Goal: Information Seeking & Learning: Find specific page/section

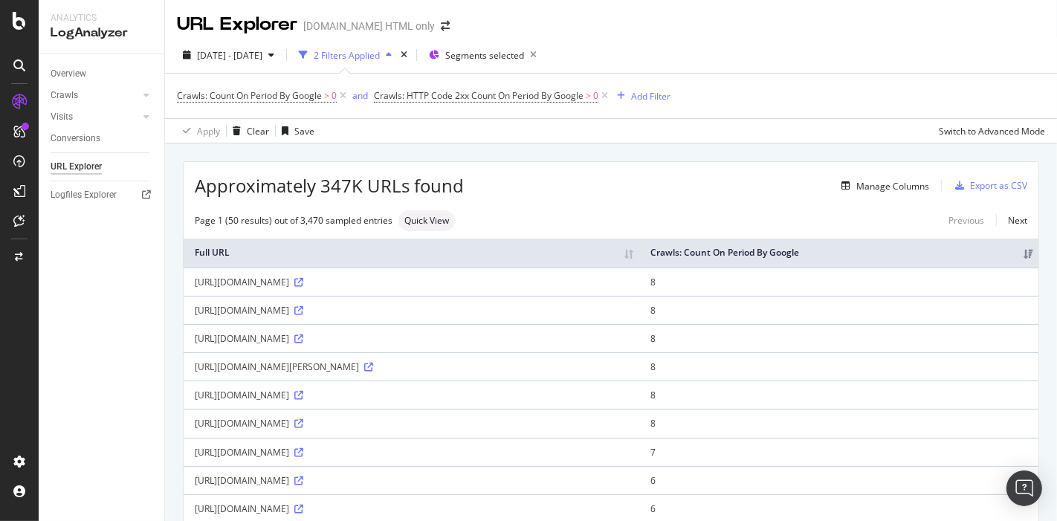
scroll to position [220, 0]
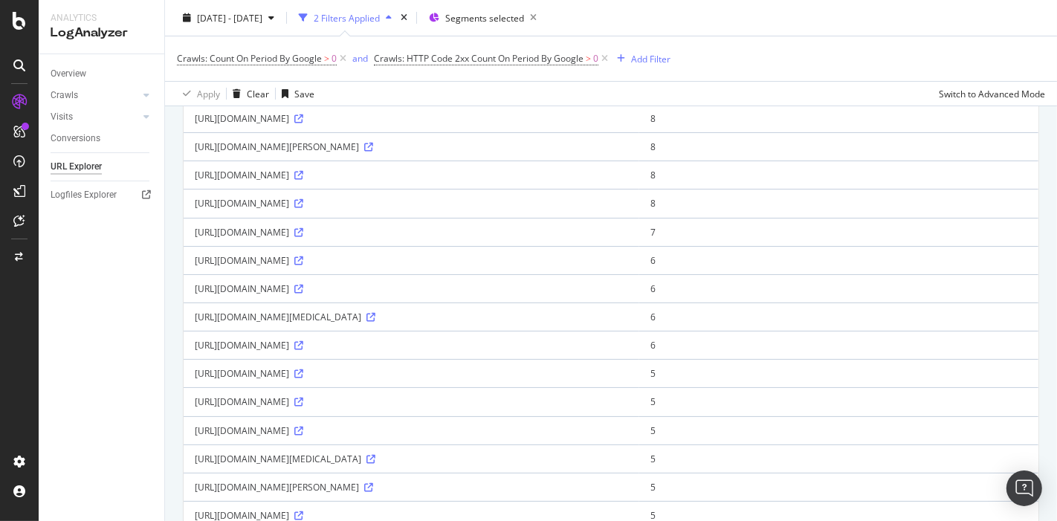
drag, startPoint x: 278, startPoint y: 368, endPoint x: 694, endPoint y: 362, distance: 416.3
click at [628, 352] on div "[URL][DOMAIN_NAME]" at bounding box center [411, 345] width 433 height 13
copy div "/in/buy/projects/sboa_matriculation_and_higher_secondary_school_anna_nagar_west…"
drag, startPoint x: 280, startPoint y: 395, endPoint x: 555, endPoint y: 398, distance: 275.1
click at [555, 380] on div "[URL][DOMAIN_NAME]" at bounding box center [411, 373] width 433 height 13
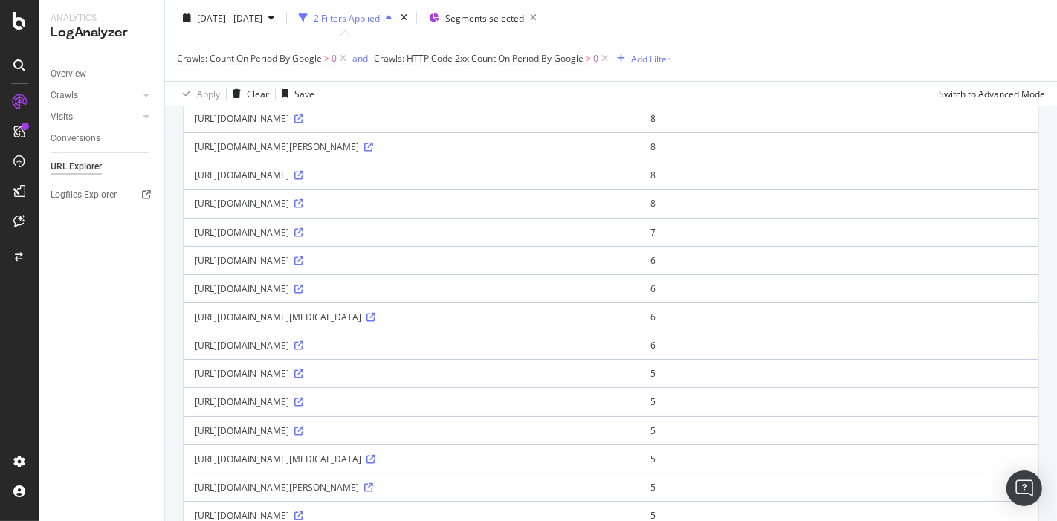
copy div "/in/buy/new_delhi/2bhk-priyanka_public_school_sangam_vihar_lmk"
drag, startPoint x: 477, startPoint y: 425, endPoint x: 276, endPoint y: 421, distance: 201.5
click at [276, 408] on div "[URL][DOMAIN_NAME]" at bounding box center [411, 401] width 433 height 13
copy div "/in/buy/projects/delhi_darbar_biryani_point_lmk"
click at [476, 408] on div "[URL][DOMAIN_NAME]" at bounding box center [411, 401] width 433 height 13
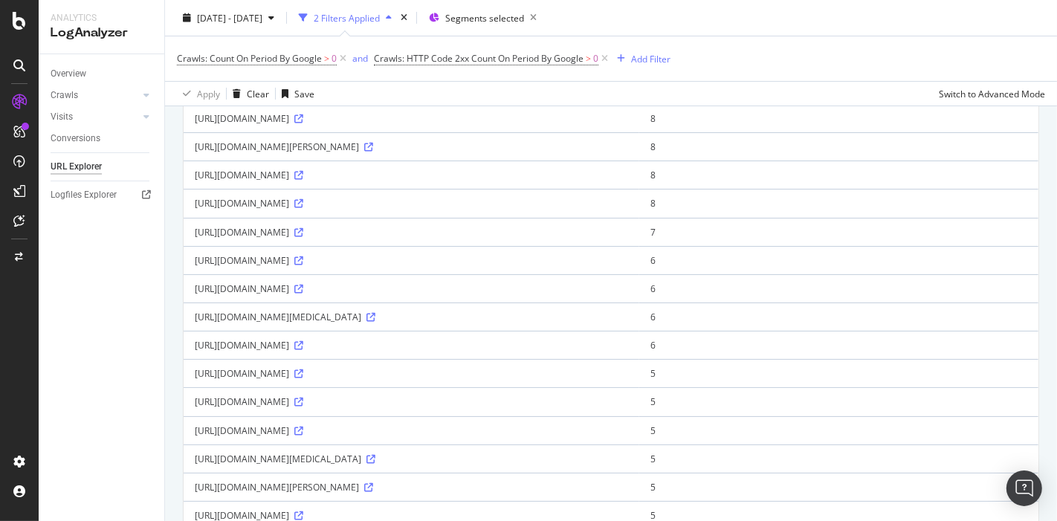
click at [476, 408] on div "[URL][DOMAIN_NAME]" at bounding box center [411, 401] width 433 height 13
drag, startPoint x: 193, startPoint y: 419, endPoint x: 514, endPoint y: 421, distance: 321.1
click at [514, 416] on td "[URL][DOMAIN_NAME]" at bounding box center [412, 401] width 456 height 28
copy div "[URL][DOMAIN_NAME]"
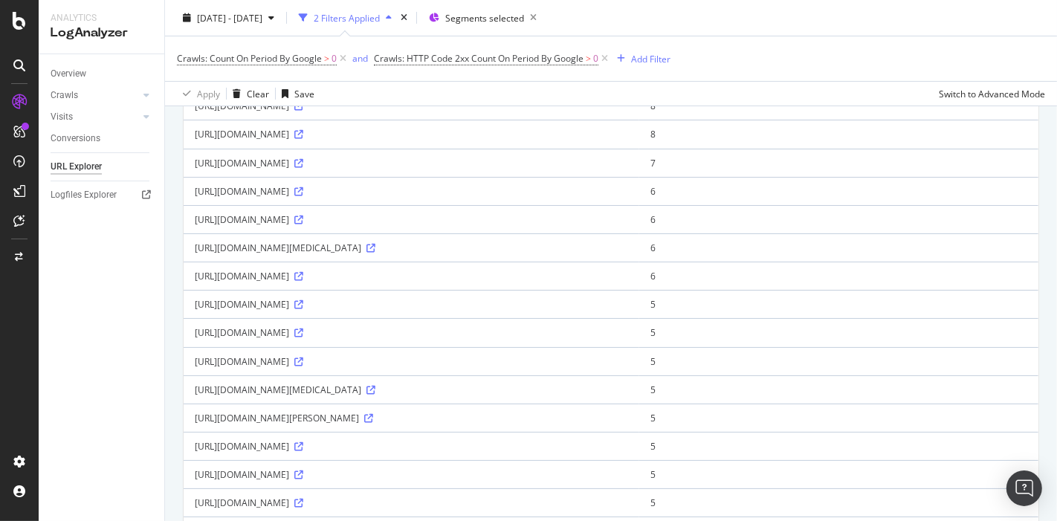
scroll to position [296, 0]
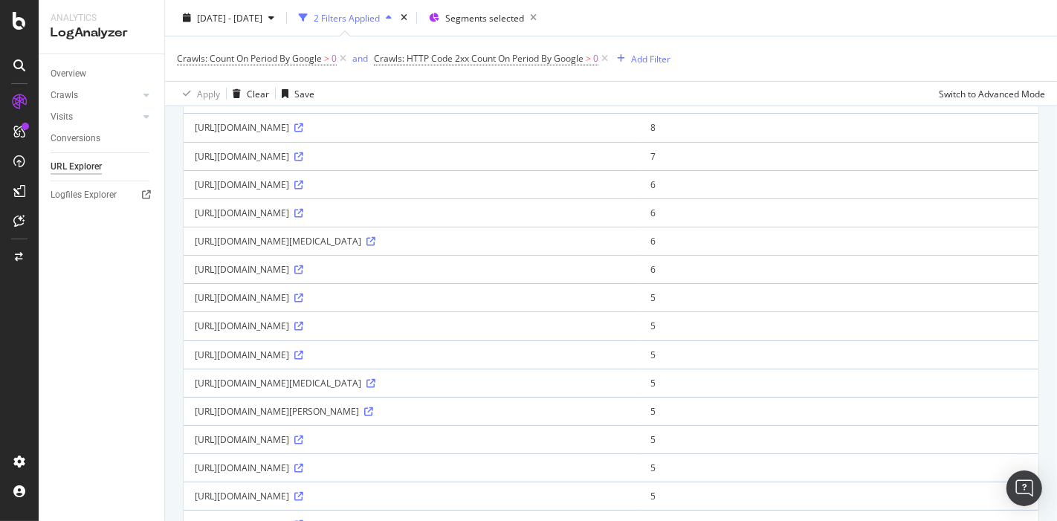
drag, startPoint x: 274, startPoint y: 379, endPoint x: 591, endPoint y: 372, distance: 316.8
click at [591, 361] on div "[URL][DOMAIN_NAME]" at bounding box center [411, 355] width 433 height 13
copy div "/in/buy/[GEOGRAPHIC_DATA]/silicon_city_primary_and_high_school_bommanahalli_lmk"
drag, startPoint x: 195, startPoint y: 374, endPoint x: 595, endPoint y: 374, distance: 399.9
click at [595, 361] on div "[URL][DOMAIN_NAME]" at bounding box center [411, 355] width 433 height 13
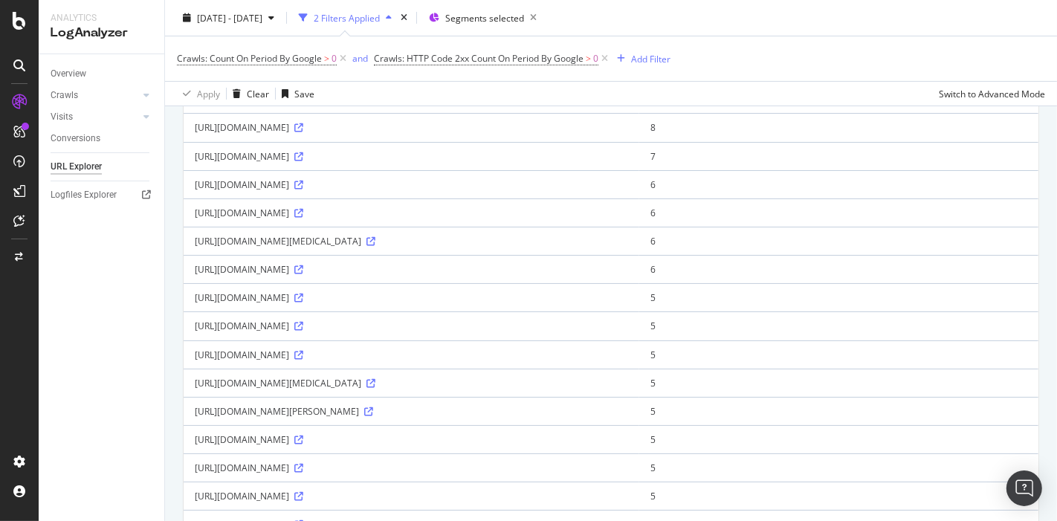
copy div "[URL][DOMAIN_NAME]"
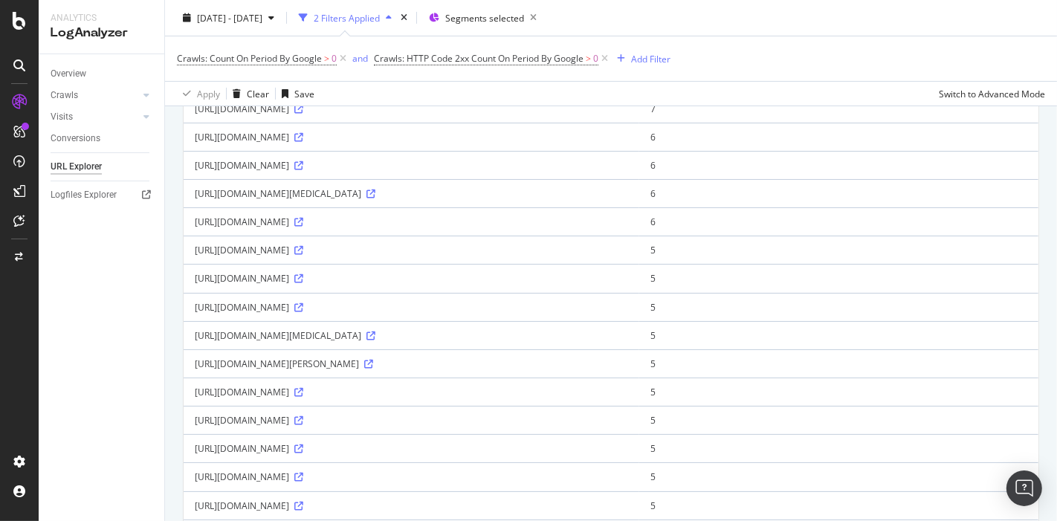
scroll to position [343, 0]
click at [639, 52] on div "Add Filter" at bounding box center [650, 58] width 39 height 13
drag, startPoint x: 278, startPoint y: 355, endPoint x: 199, endPoint y: 368, distance: 79.8
click at [199, 342] on div "[URL][DOMAIN_NAME][MEDICAL_DATA]" at bounding box center [411, 335] width 433 height 13
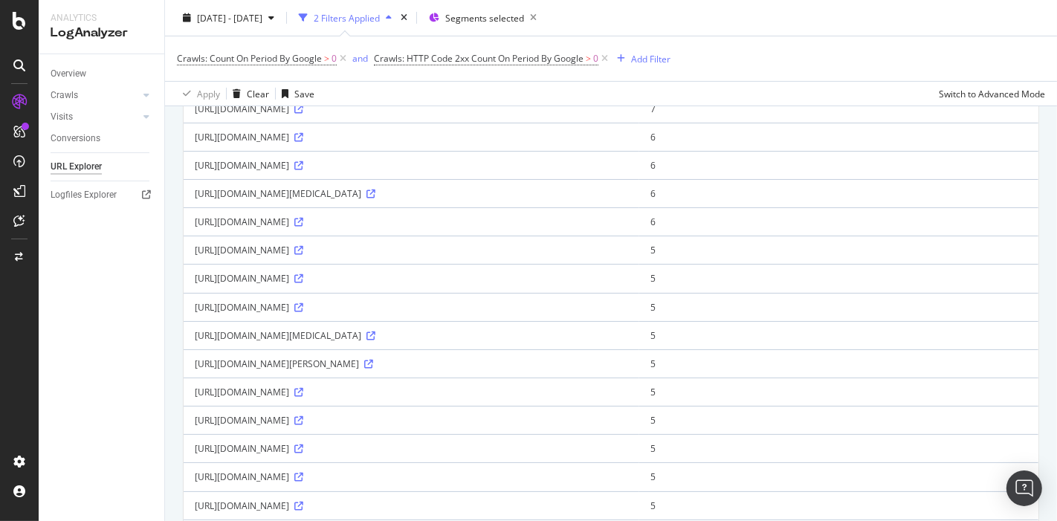
copy div "/in/buy/[GEOGRAPHIC_DATA]/rera_certified_projects-savla_hospital_in_chembur_mum…"
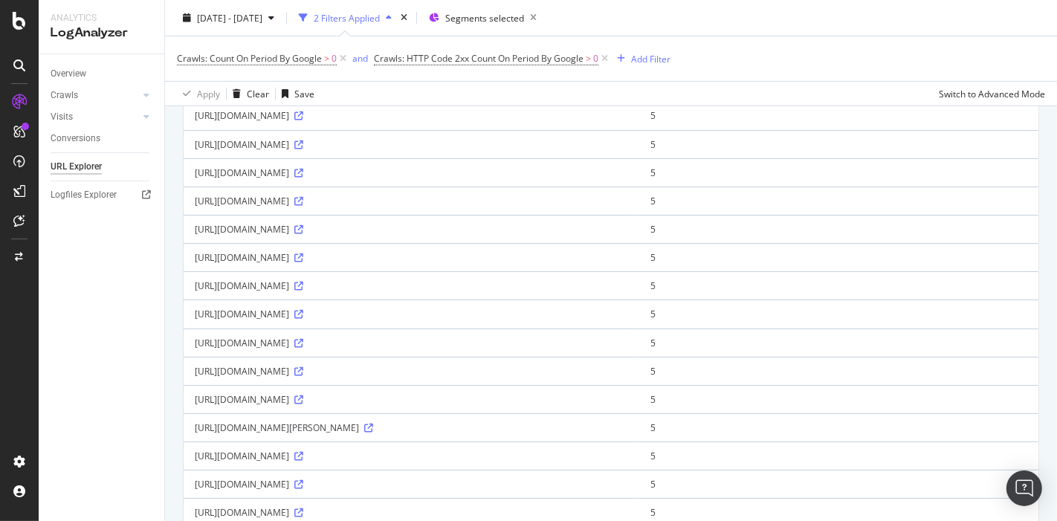
drag, startPoint x: 278, startPoint y: 262, endPoint x: 697, endPoint y: 261, distance: 418.5
click at [628, 236] on div "[URL][DOMAIN_NAME]" at bounding box center [411, 229] width 433 height 13
copy div "/rent/properties-for-rent-near-[GEOGRAPHIC_DATA]-magic-[GEOGRAPHIC_DATA]-s-corn…"
drag, startPoint x: 195, startPoint y: 260, endPoint x: 694, endPoint y: 259, distance: 498.8
click at [628, 236] on div "[URL][DOMAIN_NAME]" at bounding box center [411, 229] width 433 height 13
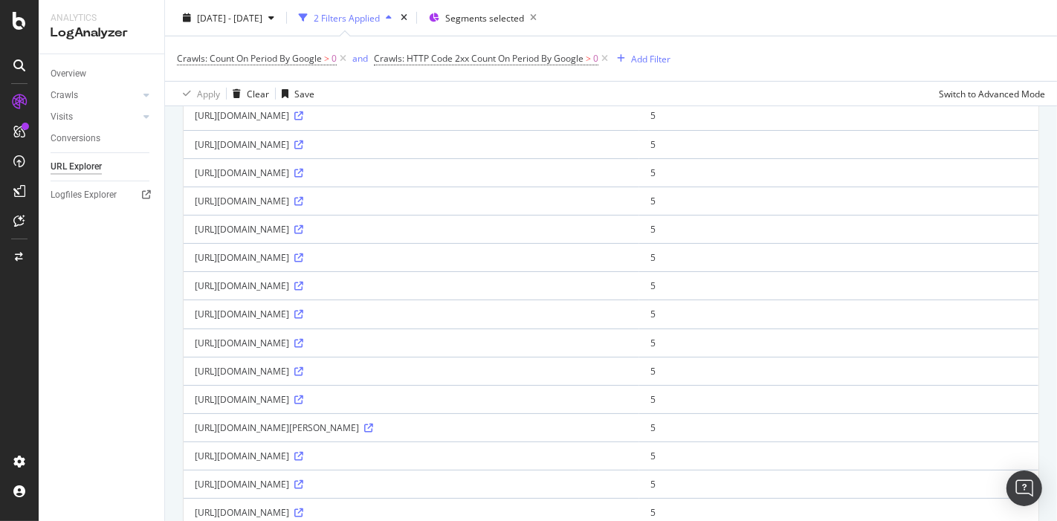
copy div "[URL][DOMAIN_NAME]"
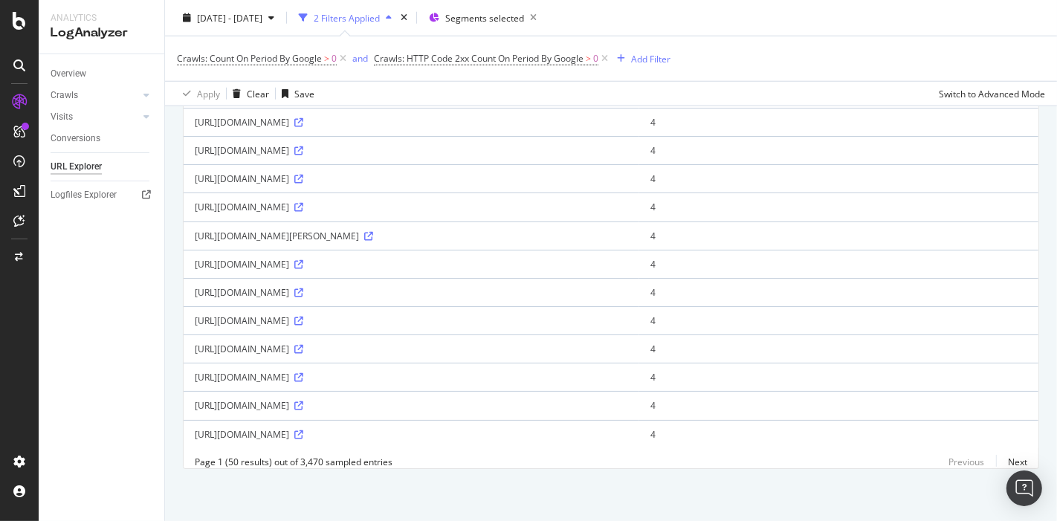
copy div "/rent/3bhk-flats-for-rent-near-dps-international-school-nirvana-country-sector-…"
click at [639, 363] on td "[URL][DOMAIN_NAME]" at bounding box center [412, 377] width 456 height 28
drag, startPoint x: 277, startPoint y: 366, endPoint x: 694, endPoint y: 367, distance: 417.0
click at [628, 371] on div "[URL][DOMAIN_NAME]" at bounding box center [411, 377] width 433 height 13
drag, startPoint x: 194, startPoint y: 366, endPoint x: 694, endPoint y: 365, distance: 499.5
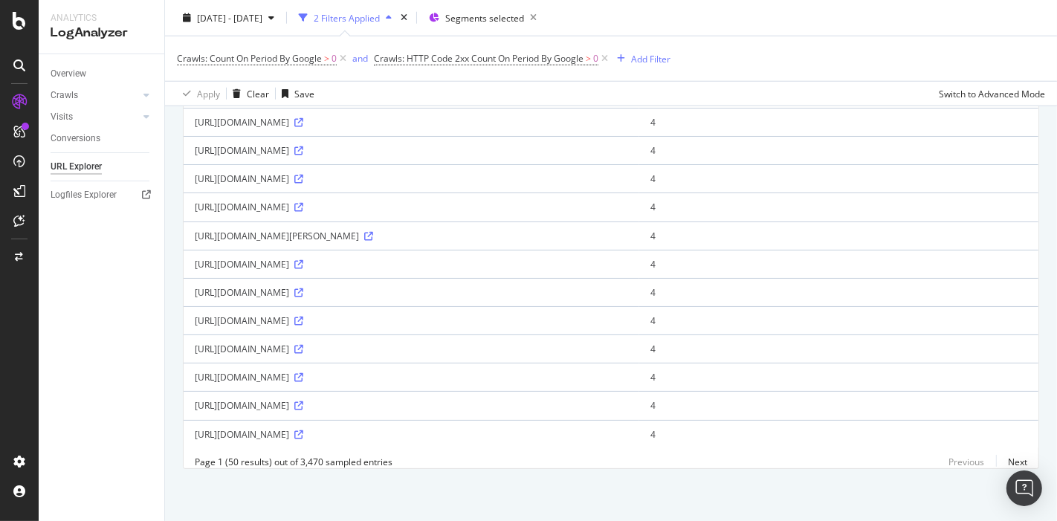
click at [628, 371] on div "[URL][DOMAIN_NAME]" at bounding box center [411, 377] width 433 height 13
click at [1000, 460] on link "Next" at bounding box center [1011, 462] width 31 height 22
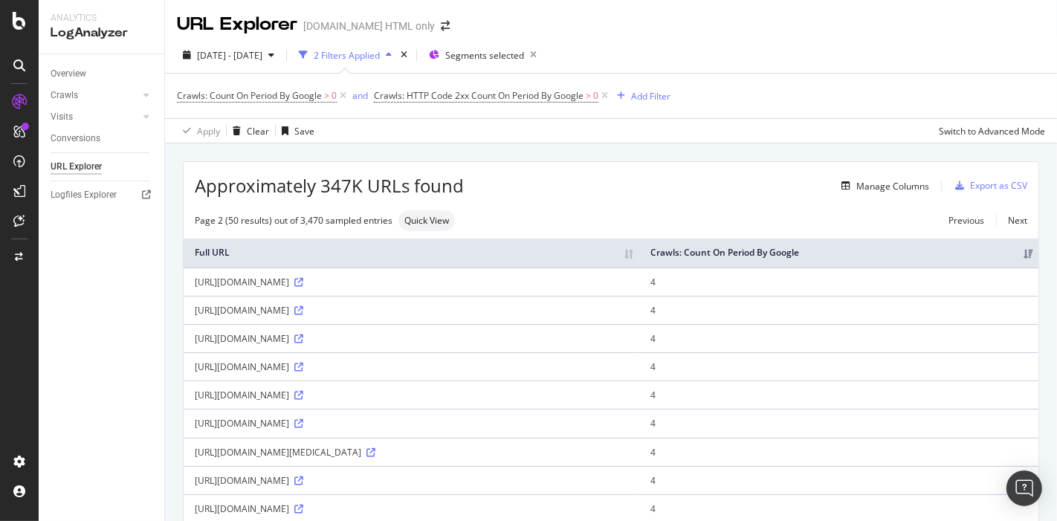
drag, startPoint x: 277, startPoint y: 366, endPoint x: 598, endPoint y: 364, distance: 321.1
click at [598, 364] on div "[URL][DOMAIN_NAME]" at bounding box center [411, 367] width 433 height 13
click at [303, 367] on icon at bounding box center [298, 367] width 9 height 9
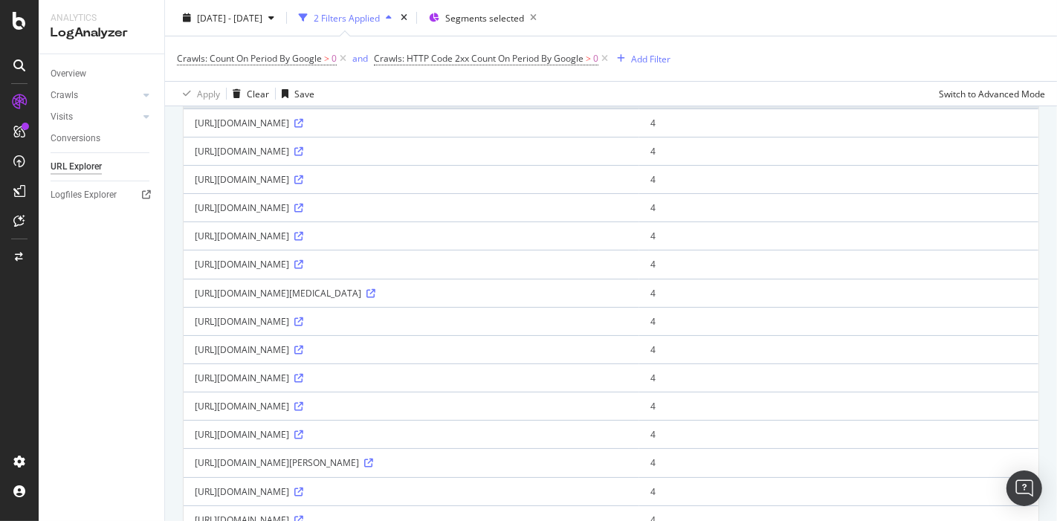
scroll to position [161, 0]
click at [373, 456] on icon at bounding box center [368, 460] width 9 height 9
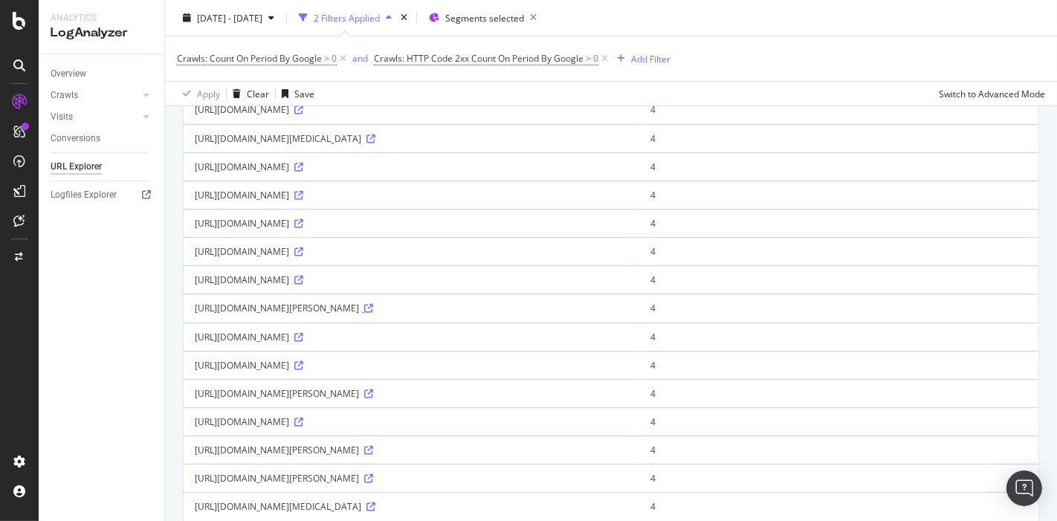
scroll to position [315, 0]
click at [373, 390] on icon at bounding box center [368, 392] width 9 height 9
click at [373, 391] on icon at bounding box center [368, 392] width 9 height 9
click at [303, 362] on icon at bounding box center [298, 364] width 9 height 9
click at [646, 56] on div "Add Filter" at bounding box center [650, 58] width 39 height 13
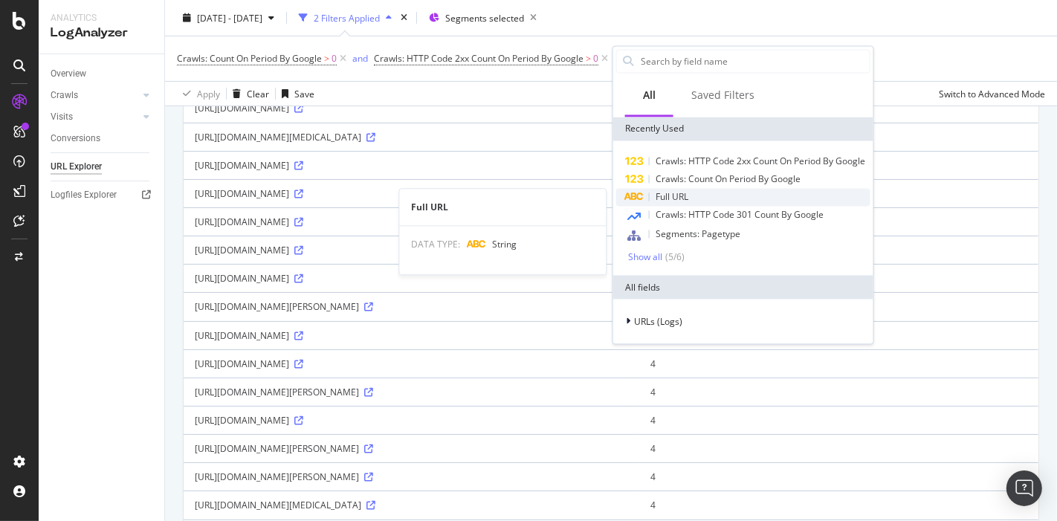
click at [666, 197] on span "Full URL" at bounding box center [672, 196] width 33 height 13
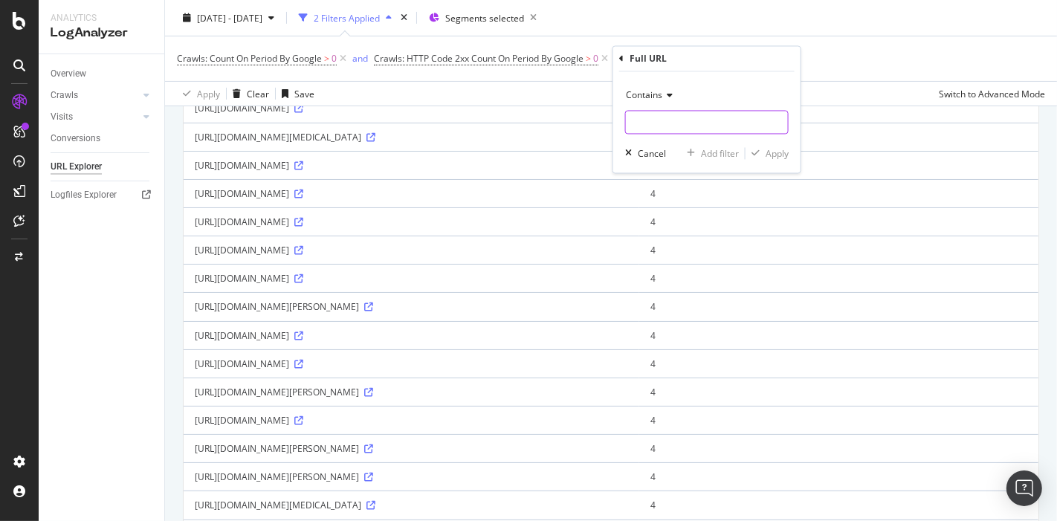
click at [652, 119] on input "text" at bounding box center [707, 123] width 162 height 24
type input "rent"
click at [762, 158] on div "Apply" at bounding box center [767, 153] width 43 height 13
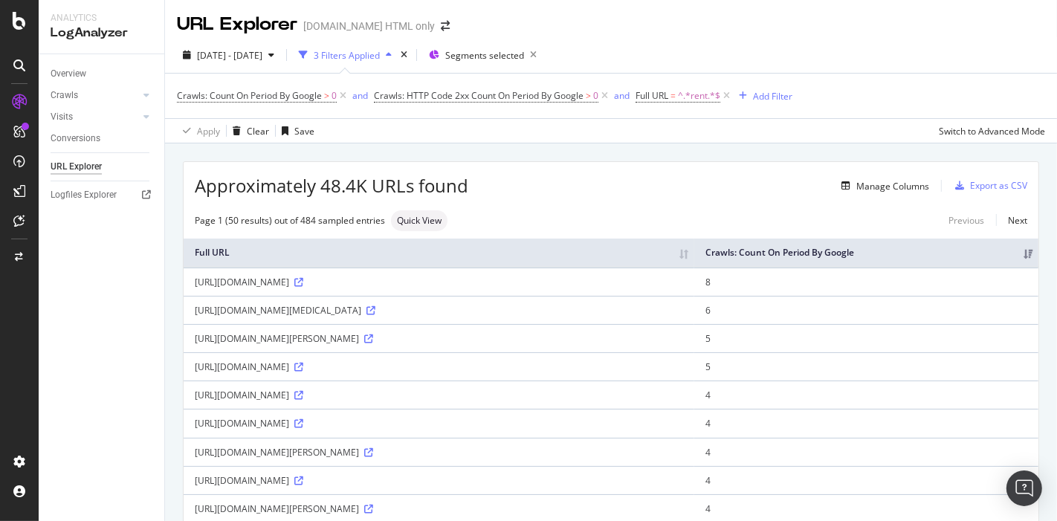
click at [277, 317] on div "[URL][DOMAIN_NAME][MEDICAL_DATA]" at bounding box center [439, 310] width 488 height 13
drag, startPoint x: 279, startPoint y: 364, endPoint x: 634, endPoint y: 364, distance: 355.3
click at [634, 345] on div "[URL][DOMAIN_NAME][PERSON_NAME]" at bounding box center [439, 338] width 488 height 13
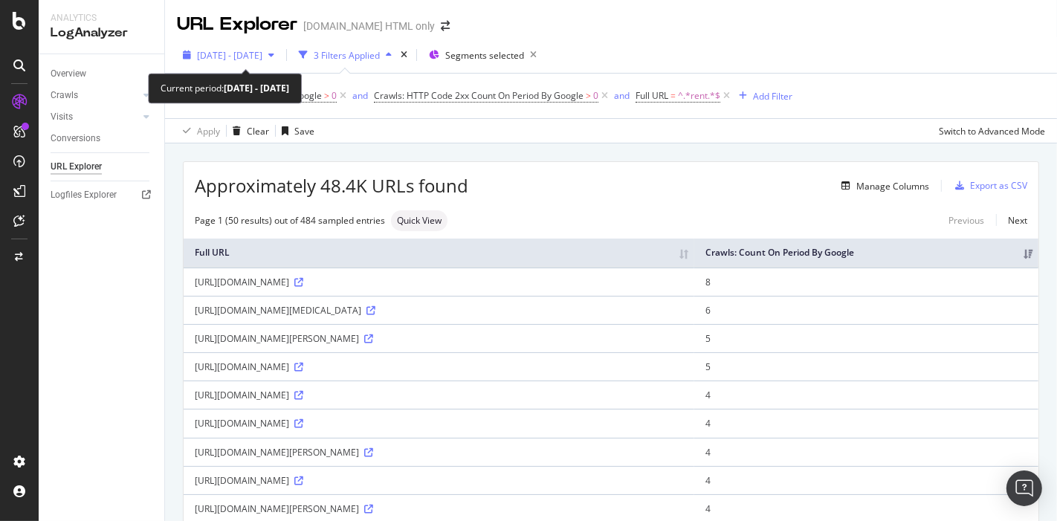
click at [253, 54] on span "[DATE] - [DATE]" at bounding box center [229, 55] width 65 height 13
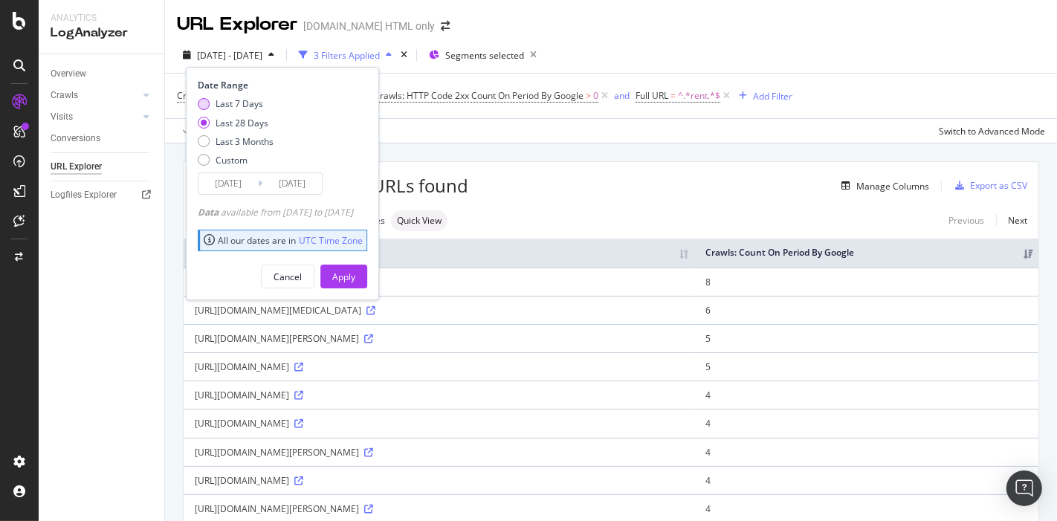
click at [216, 99] on div "Last 7 Days" at bounding box center [240, 103] width 48 height 13
type input "[DATE]"
click at [352, 276] on button "Apply" at bounding box center [343, 277] width 47 height 24
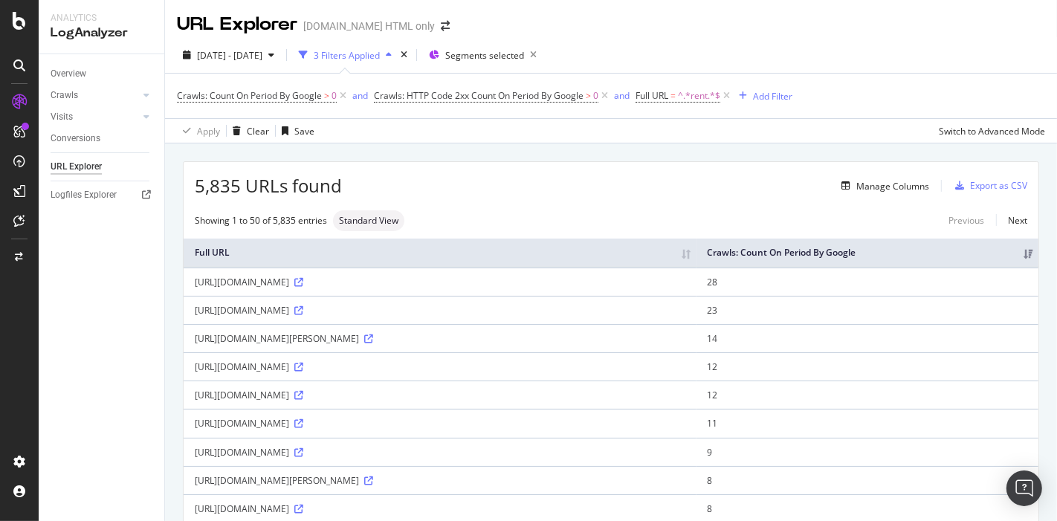
drag, startPoint x: 278, startPoint y: 310, endPoint x: 691, endPoint y: 314, distance: 413.3
click at [685, 314] on div "[URL][DOMAIN_NAME]" at bounding box center [440, 310] width 491 height 13
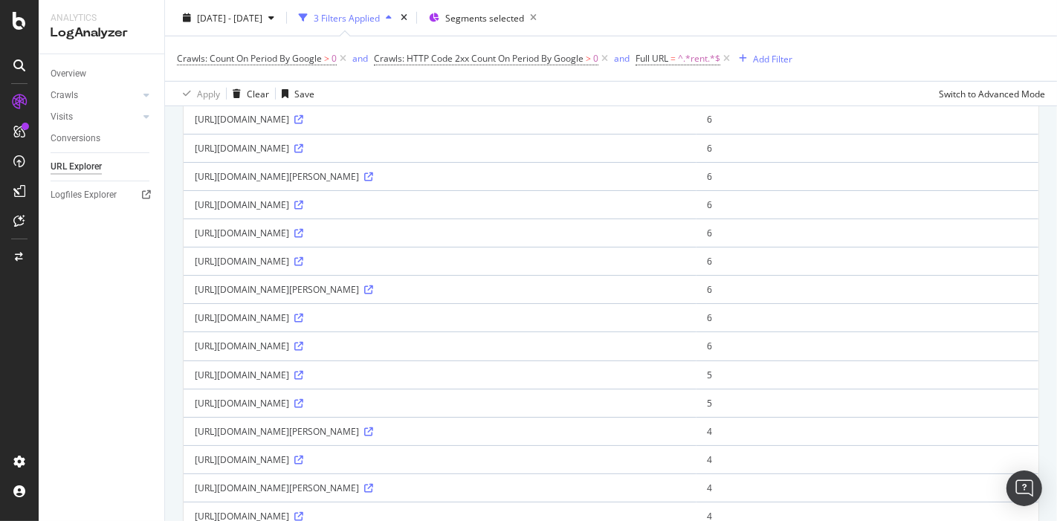
scroll to position [900, 0]
drag, startPoint x: 276, startPoint y: 424, endPoint x: 610, endPoint y: 424, distance: 333.8
click at [610, 424] on div "[URL][DOMAIN_NAME][PERSON_NAME]" at bounding box center [440, 430] width 491 height 13
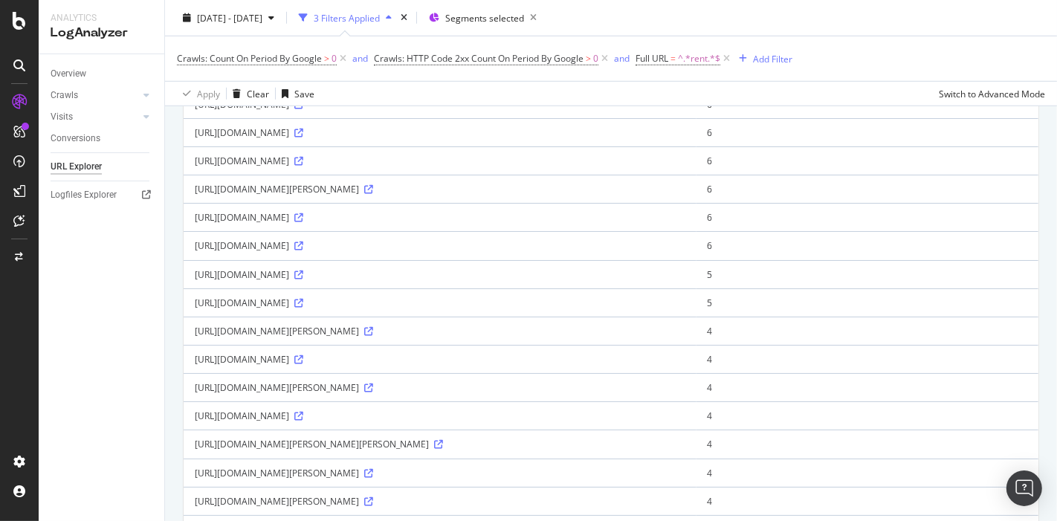
scroll to position [1002, 0]
click at [303, 353] on icon at bounding box center [298, 357] width 9 height 9
drag, startPoint x: 278, startPoint y: 348, endPoint x: 690, endPoint y: 355, distance: 411.9
click at [690, 355] on td "[URL][DOMAIN_NAME]" at bounding box center [440, 357] width 513 height 28
drag, startPoint x: 278, startPoint y: 377, endPoint x: 581, endPoint y: 375, distance: 303.3
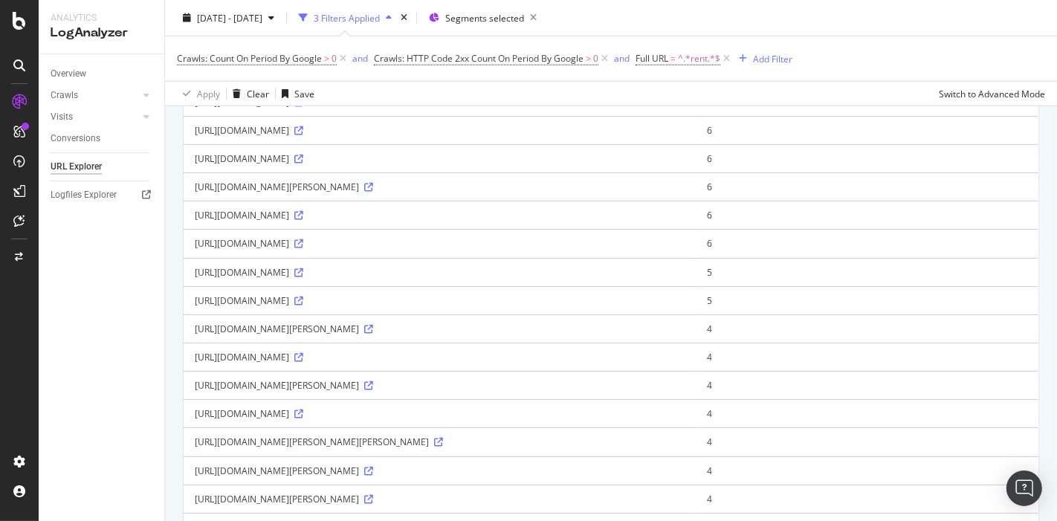
click at [581, 379] on div "[URL][DOMAIN_NAME][PERSON_NAME]" at bounding box center [440, 385] width 491 height 13
drag, startPoint x: 195, startPoint y: 374, endPoint x: 581, endPoint y: 374, distance: 385.8
click at [581, 379] on div "[URL][DOMAIN_NAME][PERSON_NAME]" at bounding box center [440, 385] width 491 height 13
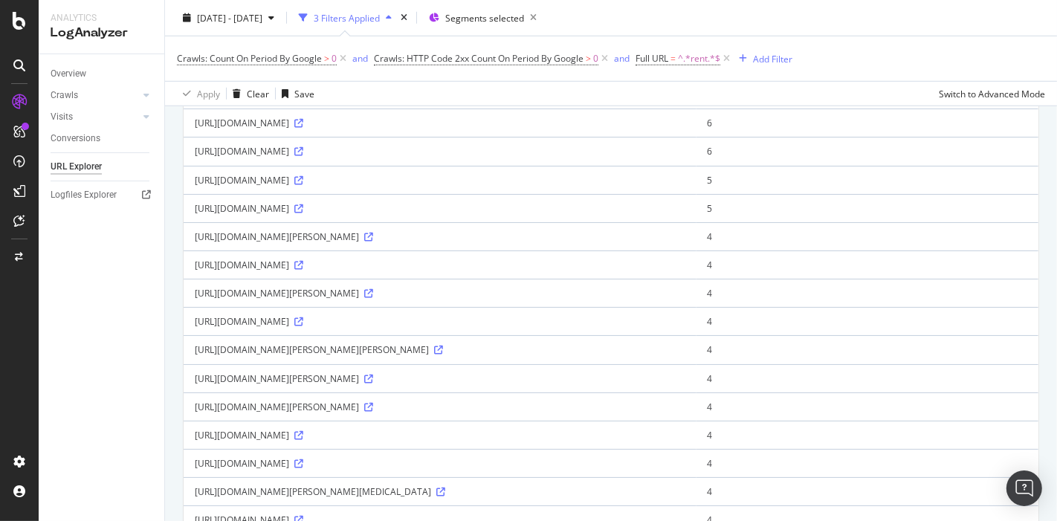
scroll to position [1105, 0]
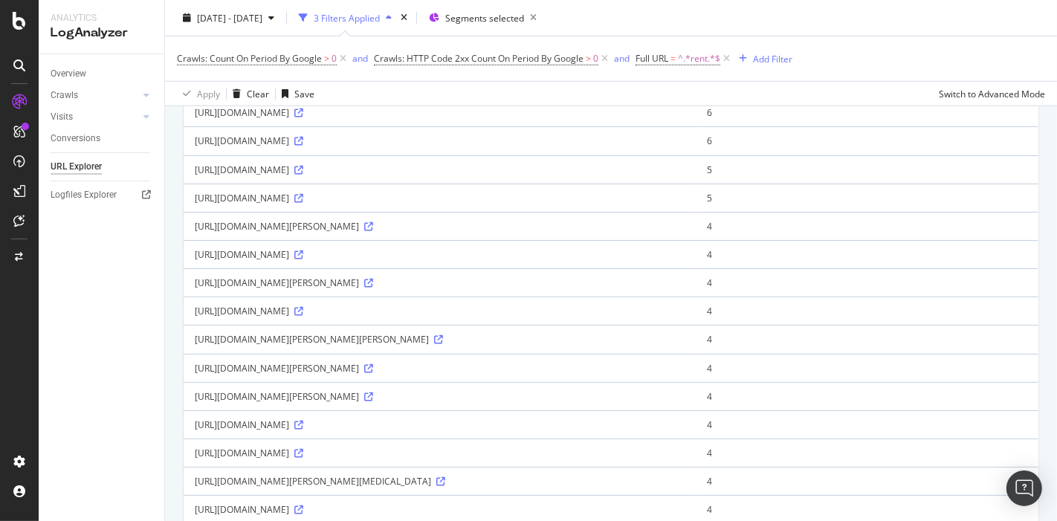
drag, startPoint x: 196, startPoint y: 328, endPoint x: 735, endPoint y: 325, distance: 539.7
click at [685, 333] on div "[URL][DOMAIN_NAME][PERSON_NAME][PERSON_NAME]" at bounding box center [440, 339] width 491 height 13
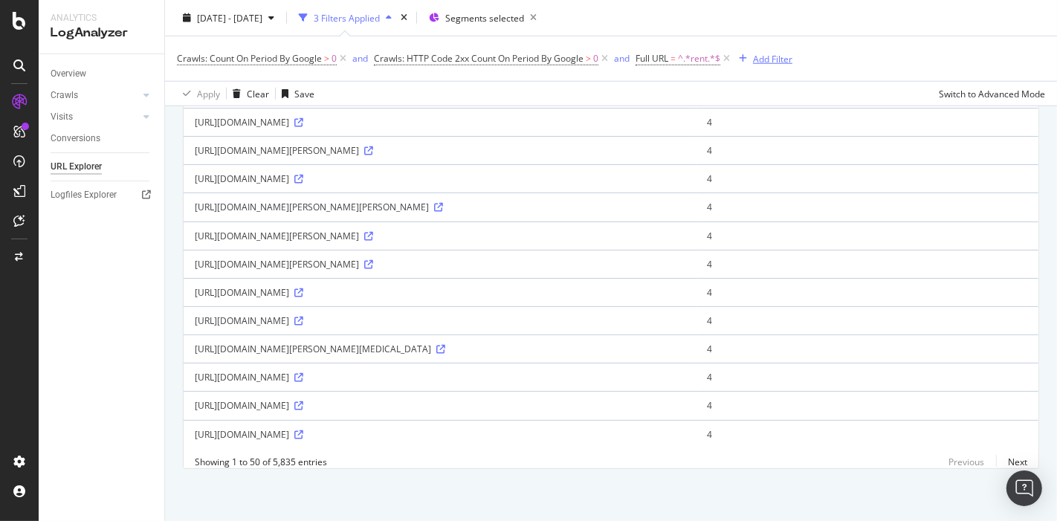
click at [777, 56] on div "Add Filter" at bounding box center [772, 58] width 39 height 13
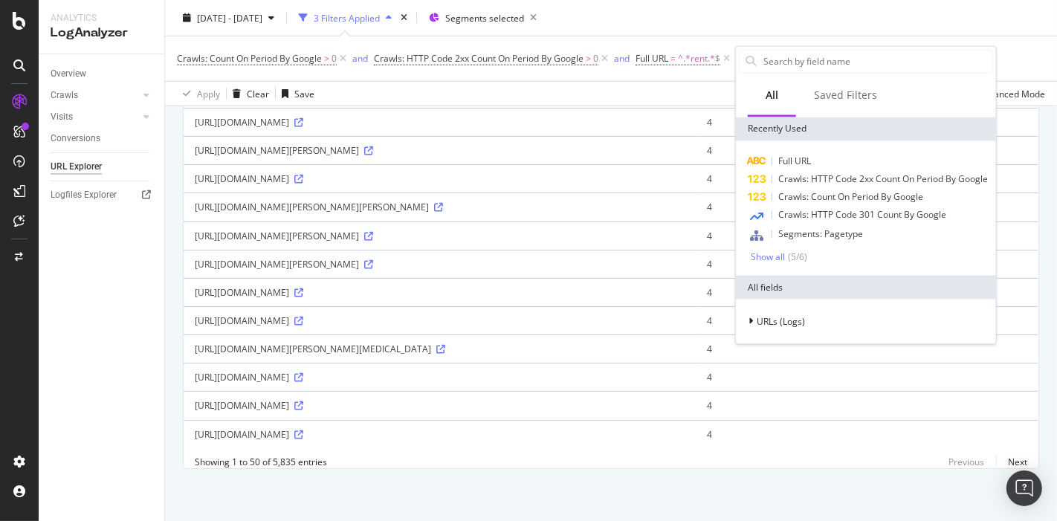
click at [777, 56] on input "text" at bounding box center [877, 61] width 230 height 22
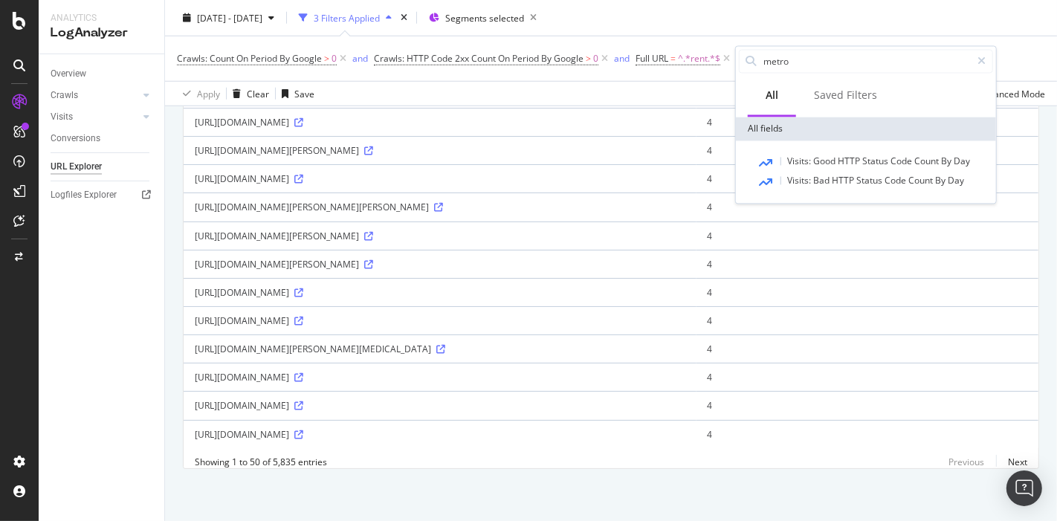
type input "metro"
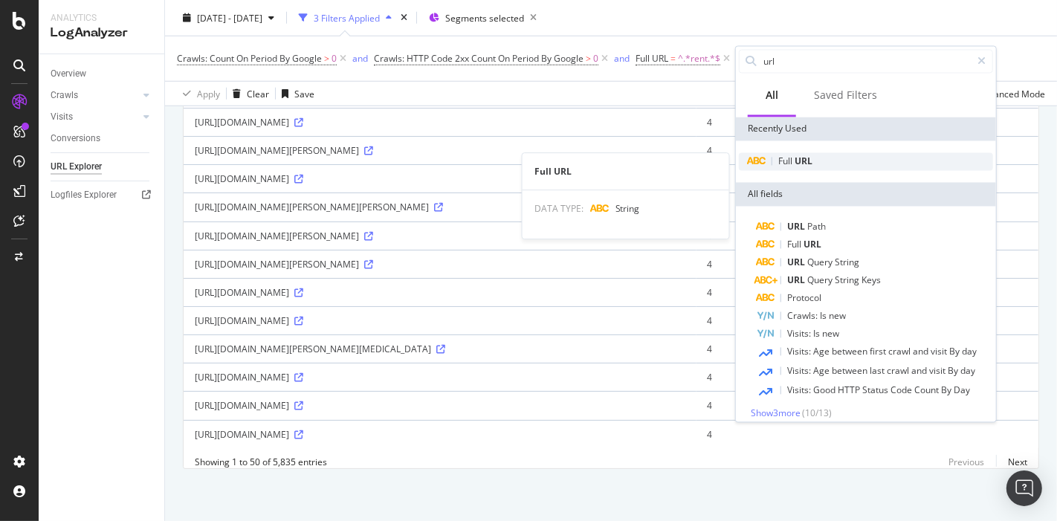
type input "url"
click at [804, 158] on span "URL" at bounding box center [804, 161] width 18 height 13
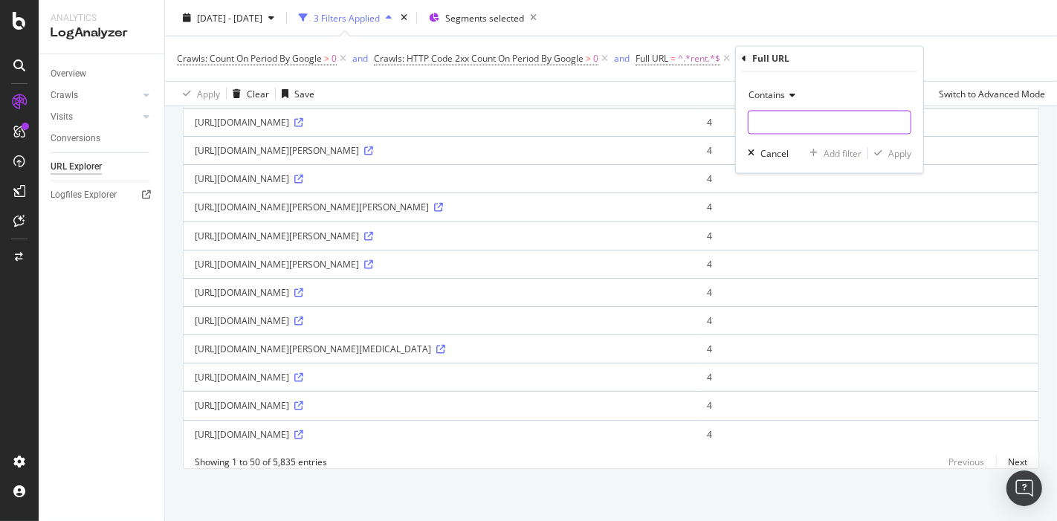
click at [769, 133] on input "text" at bounding box center [830, 123] width 162 height 24
type input "metro"
click at [894, 146] on button "Apply" at bounding box center [889, 153] width 43 height 15
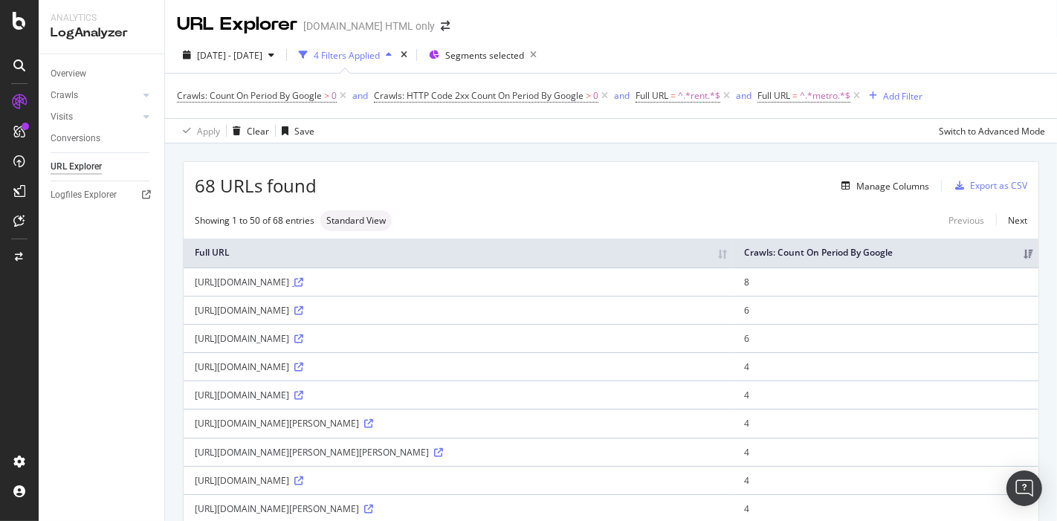
click at [303, 287] on icon at bounding box center [298, 282] width 9 height 9
